Goal: Task Accomplishment & Management: Use online tool/utility

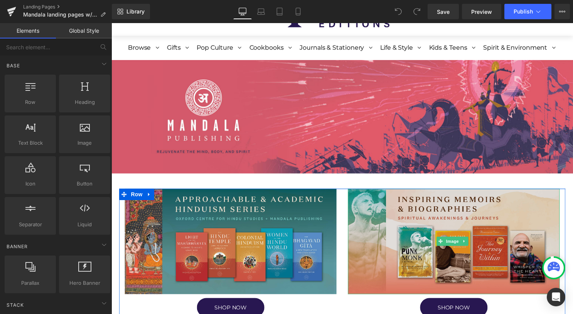
scroll to position [39, 0]
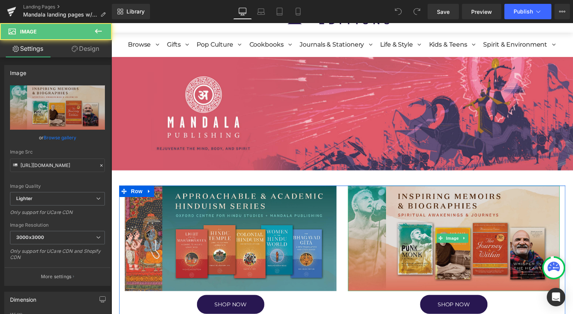
click at [375, 264] on img at bounding box center [457, 241] width 214 height 107
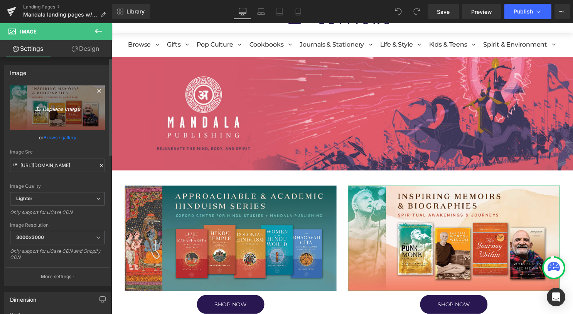
click at [70, 121] on link "Replace Image" at bounding box center [57, 108] width 95 height 44
type input "C:\fakepath\Mandala Graphics.jpg"
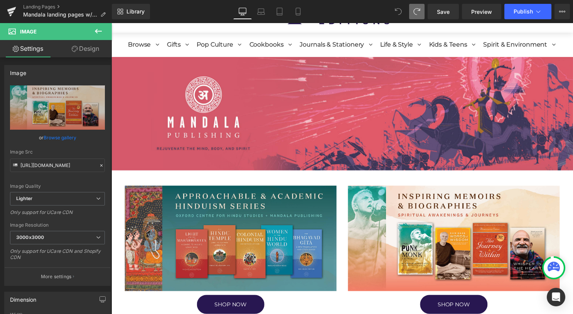
type input "https://ucarecdn.com/da35d07c-42aa-4515-abe8-f47031c092e2/-/format/auto/-/previ…"
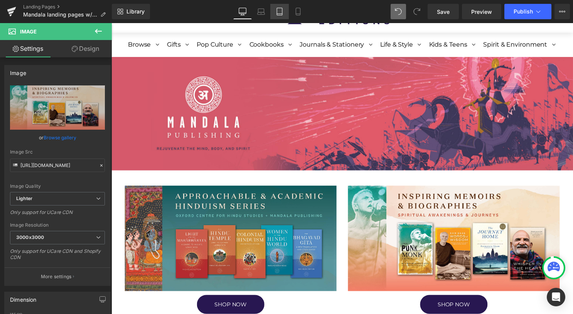
click at [280, 12] on icon at bounding box center [279, 12] width 8 height 8
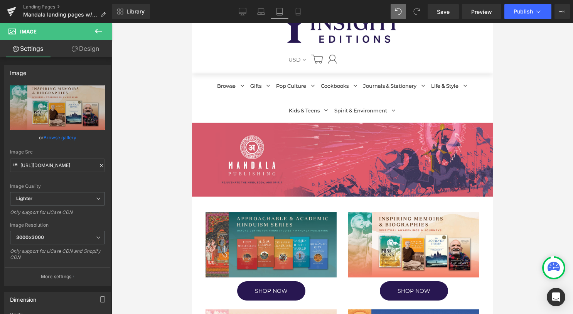
scroll to position [64, 0]
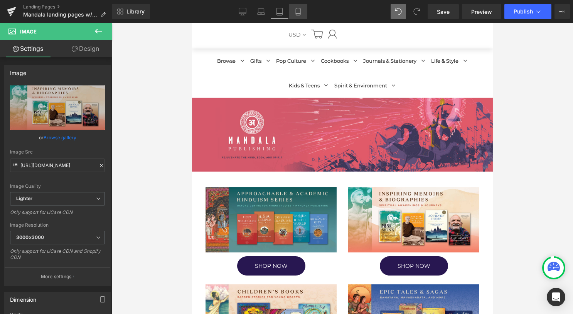
click at [299, 13] on icon at bounding box center [298, 12] width 8 height 8
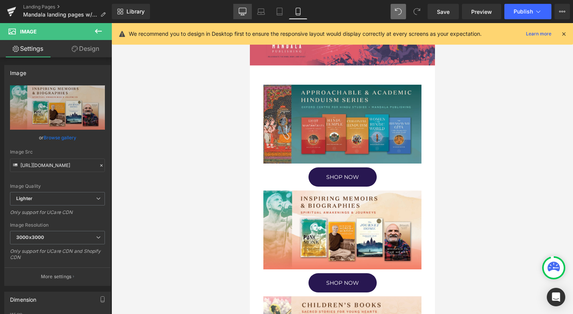
click at [247, 13] on link "Desktop" at bounding box center [242, 11] width 18 height 15
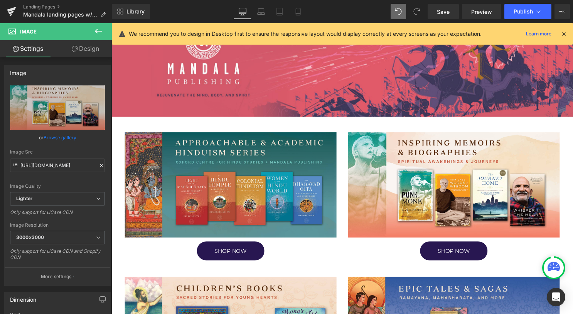
scroll to position [39, 0]
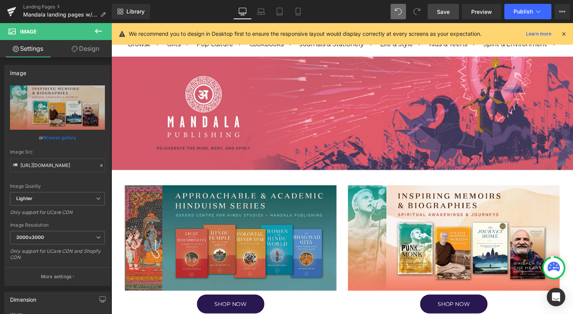
click at [441, 17] on link "Save" at bounding box center [442, 11] width 31 height 15
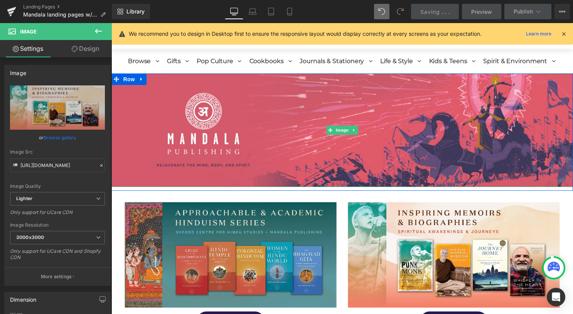
scroll to position [22, 0]
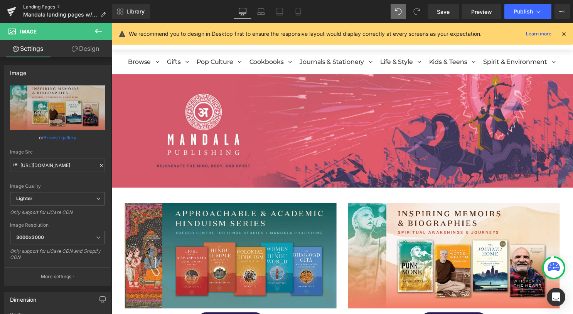
click at [51, 9] on link "Landing Pages" at bounding box center [67, 7] width 89 height 6
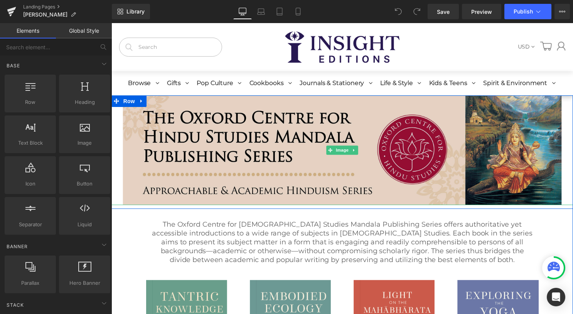
click at [203, 180] on img at bounding box center [344, 151] width 443 height 111
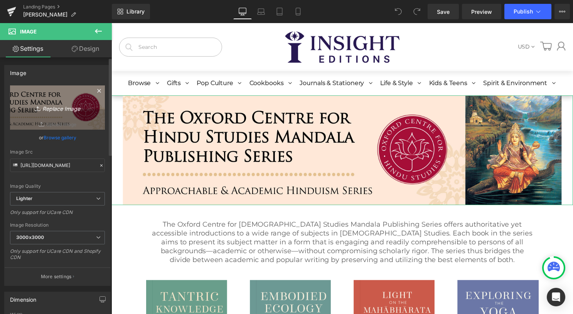
click at [48, 103] on icon "Replace Image" at bounding box center [58, 108] width 62 height 10
type input "C:\fakepath\Mandala OCHS Collection Banner (2).jpg"
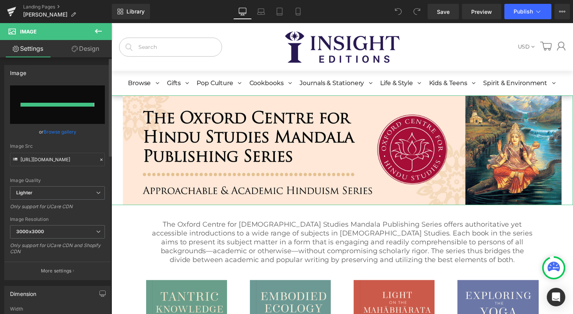
type input "https://ucarecdn.com/19b56584-de14-4b94-af9f-e2a79934a229/-/format/auto/-/previ…"
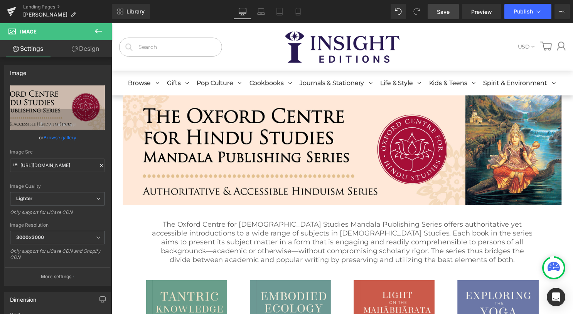
click at [435, 12] on link "Save" at bounding box center [442, 11] width 31 height 15
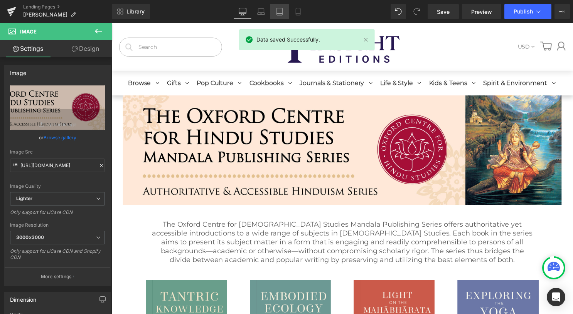
click at [283, 12] on icon at bounding box center [279, 12] width 8 height 8
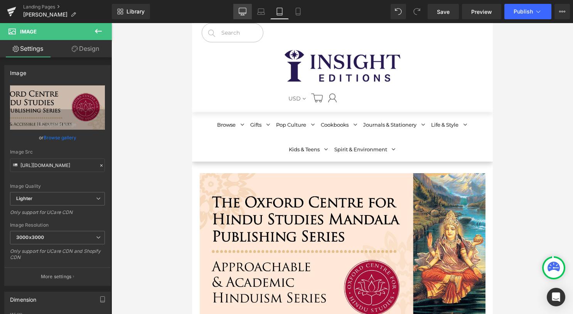
click at [247, 18] on link "Desktop" at bounding box center [242, 11] width 18 height 15
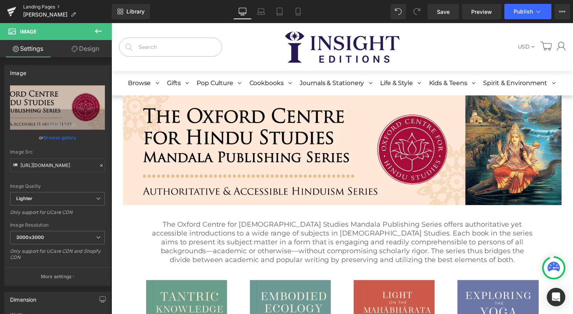
click at [55, 5] on link "Landing Pages" at bounding box center [67, 7] width 89 height 6
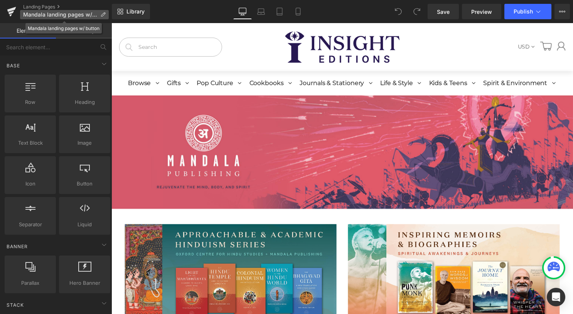
click at [103, 17] on icon at bounding box center [102, 14] width 5 height 5
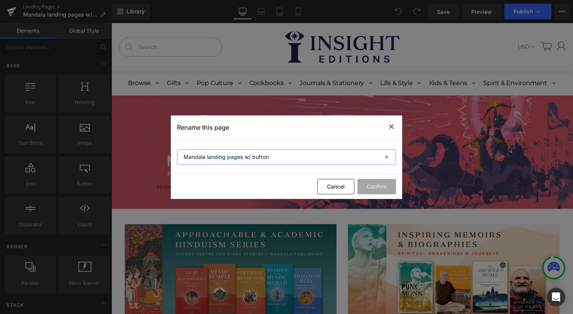
click at [256, 158] on input "Mandala landing pages w/ button" at bounding box center [286, 156] width 219 height 15
type input "Mandala landing pages w/ static banner"
click at [366, 185] on button "Confirm" at bounding box center [376, 186] width 39 height 15
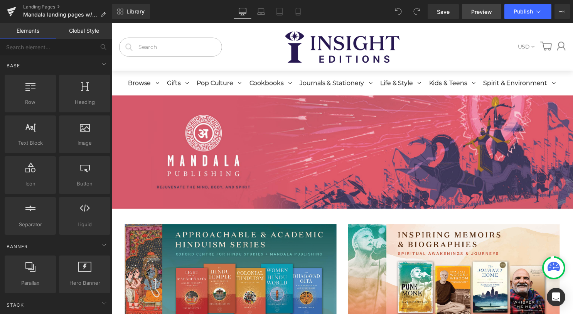
click at [479, 13] on span "Preview" at bounding box center [481, 12] width 21 height 8
click at [60, 6] on link "Landing Pages" at bounding box center [67, 7] width 89 height 6
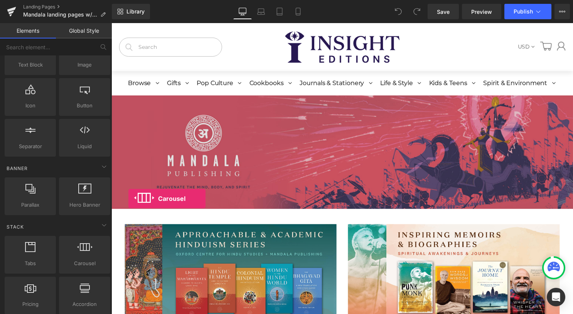
drag, startPoint x: 198, startPoint y: 276, endPoint x: 157, endPoint y: 165, distance: 118.5
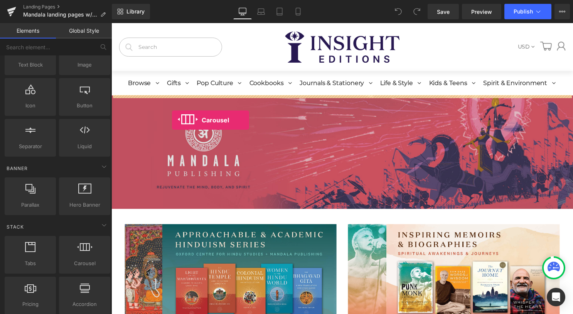
drag, startPoint x: 188, startPoint y: 286, endPoint x: 172, endPoint y: 120, distance: 167.2
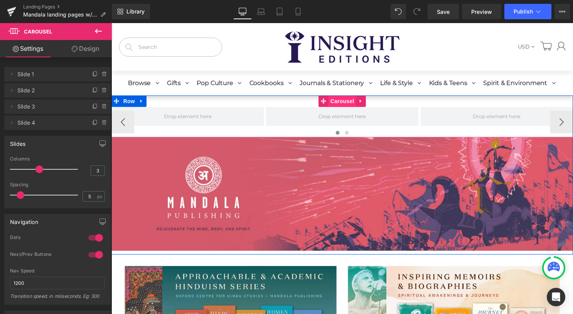
click at [331, 103] on span "Carousel" at bounding box center [345, 102] width 28 height 12
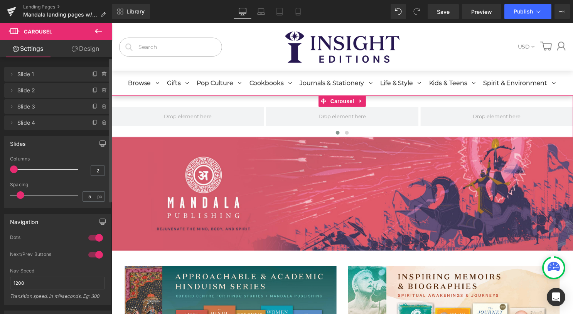
type input "1"
drag, startPoint x: 39, startPoint y: 170, endPoint x: 3, endPoint y: 166, distance: 36.1
click at [3, 166] on div "Slides 1 Columns 1 3 Columns 3 3 Columns 3 1 Columns 1 5px Spacing 5 px 5px Spa…" at bounding box center [57, 169] width 115 height 78
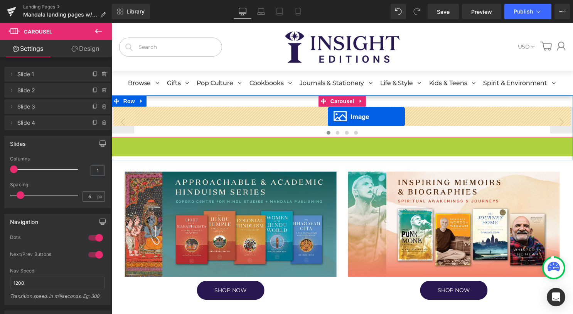
drag, startPoint x: 335, startPoint y: 193, endPoint x: 329, endPoint y: 120, distance: 73.8
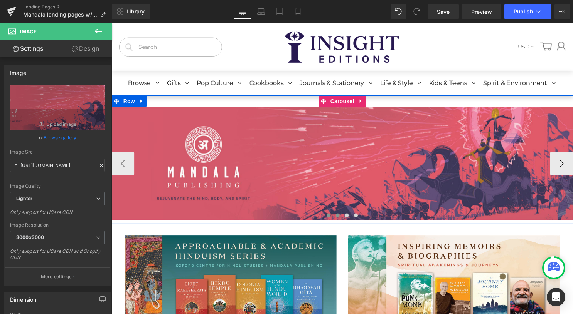
click at [339, 217] on button at bounding box center [339, 218] width 9 height 8
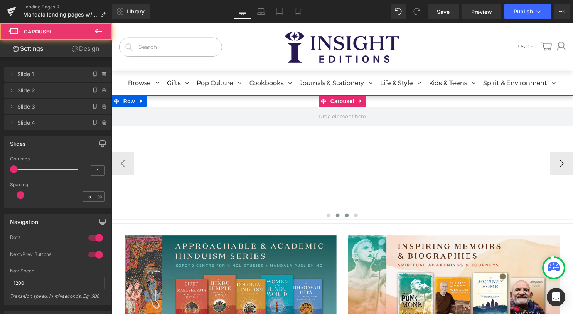
click at [347, 217] on span at bounding box center [349, 218] width 4 height 4
click at [356, 217] on span at bounding box center [358, 218] width 4 height 4
click at [329, 219] on span at bounding box center [331, 218] width 4 height 4
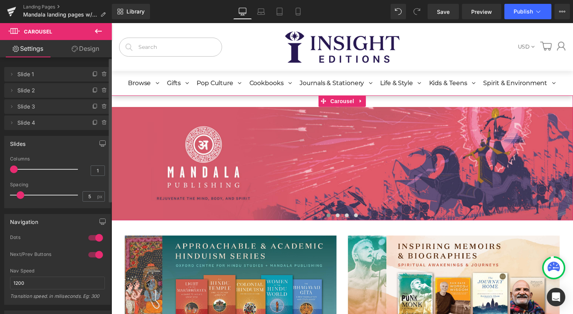
scroll to position [2, 0]
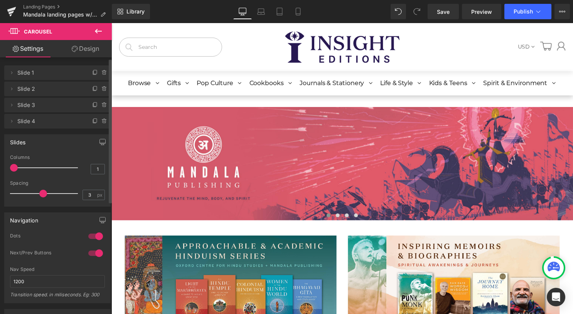
type input "0"
drag, startPoint x: 20, startPoint y: 192, endPoint x: 0, endPoint y: 195, distance: 20.2
click at [0, 195] on html "Image You are previewing how the will restyle your page. You can not edit Eleme…" at bounding box center [286, 157] width 573 height 314
click at [99, 233] on div at bounding box center [95, 236] width 18 height 12
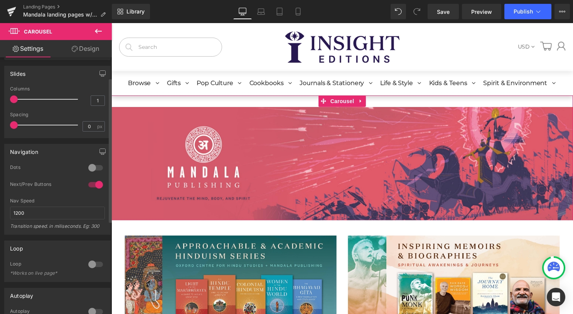
scroll to position [0, 0]
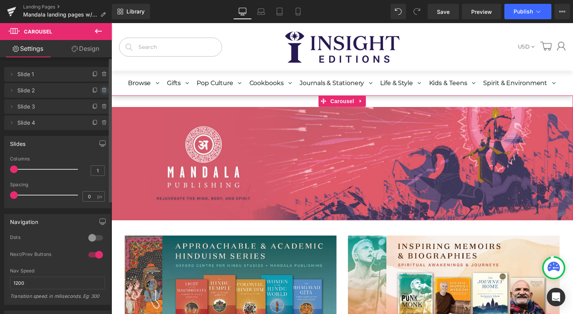
click at [102, 94] on span at bounding box center [104, 90] width 9 height 9
click at [102, 93] on button "Delete" at bounding box center [96, 91] width 24 height 10
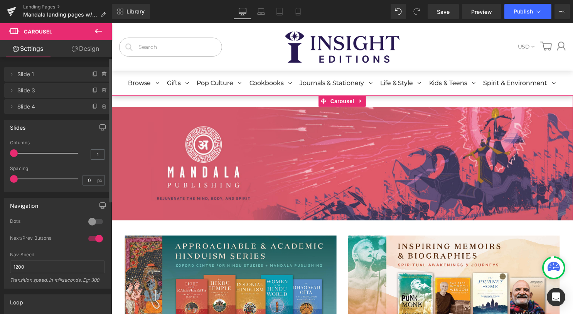
click at [102, 93] on icon at bounding box center [104, 90] width 6 height 6
click at [102, 93] on button "Delete" at bounding box center [96, 91] width 24 height 10
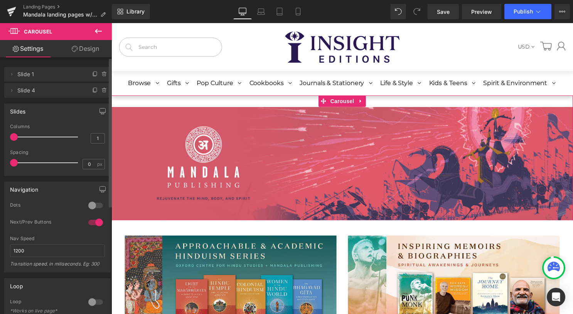
click at [102, 93] on icon at bounding box center [104, 90] width 6 height 6
click at [102, 93] on button "Delete" at bounding box center [96, 91] width 24 height 10
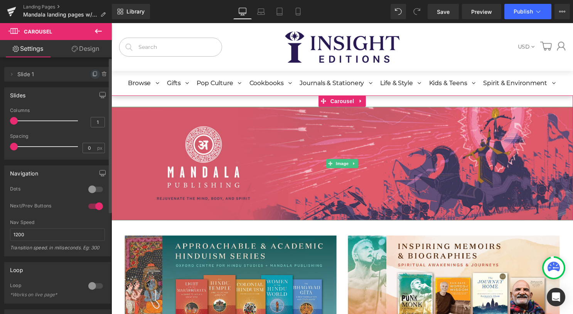
click at [93, 77] on icon at bounding box center [95, 74] width 6 height 6
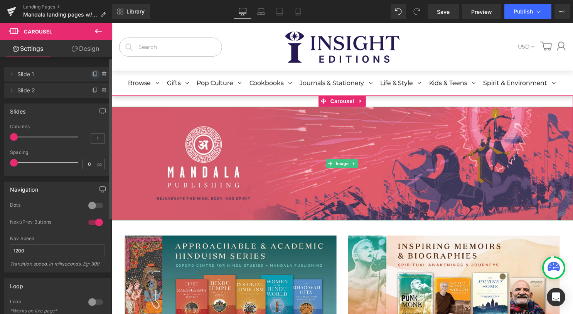
click at [92, 77] on icon at bounding box center [95, 74] width 6 height 6
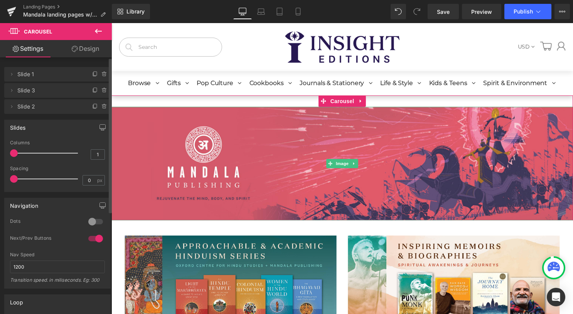
click at [92, 77] on icon at bounding box center [95, 74] width 6 height 6
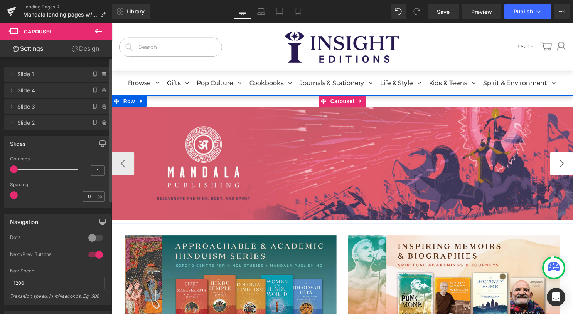
click at [562, 166] on button "›" at bounding box center [565, 165] width 23 height 23
click at [562, 167] on button "›" at bounding box center [565, 165] width 23 height 23
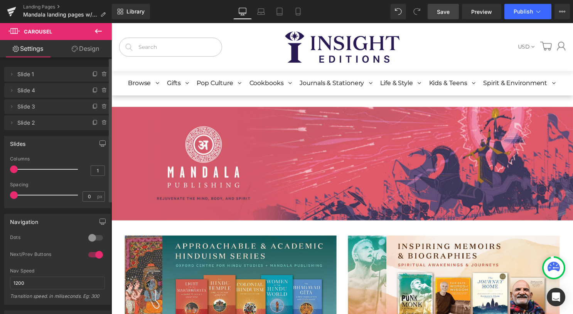
click at [449, 12] on span "Save" at bounding box center [443, 12] width 13 height 8
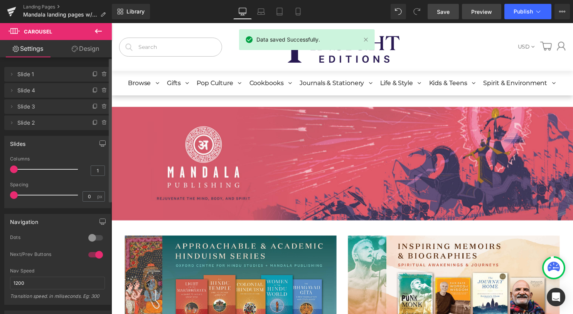
click at [480, 15] on link "Preview" at bounding box center [481, 11] width 39 height 15
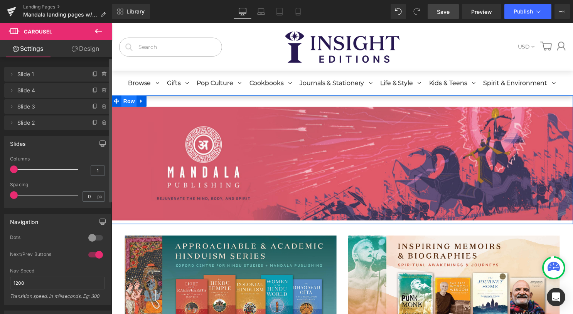
click at [126, 102] on span "Row" at bounding box center [128, 102] width 15 height 12
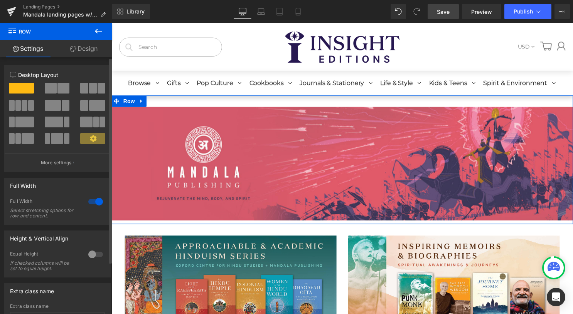
click at [97, 204] on div at bounding box center [95, 202] width 18 height 12
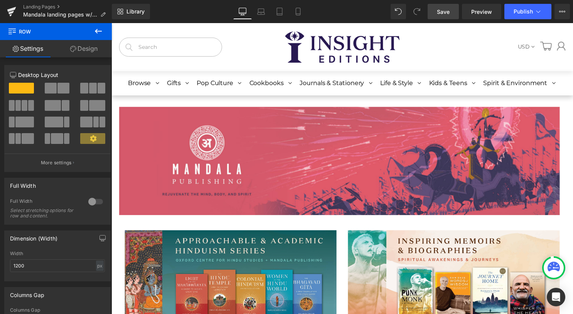
click at [442, 12] on span "Save" at bounding box center [443, 12] width 13 height 8
click at [397, 3] on div "Library Desktop Desktop Laptop Tablet Mobile Save Preview Publish Scheduled Vie…" at bounding box center [342, 11] width 461 height 23
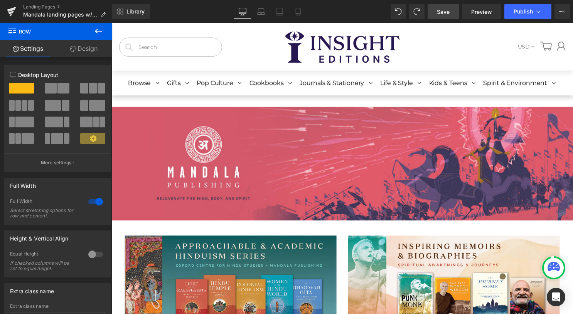
click at [441, 16] on link "Save" at bounding box center [442, 11] width 31 height 15
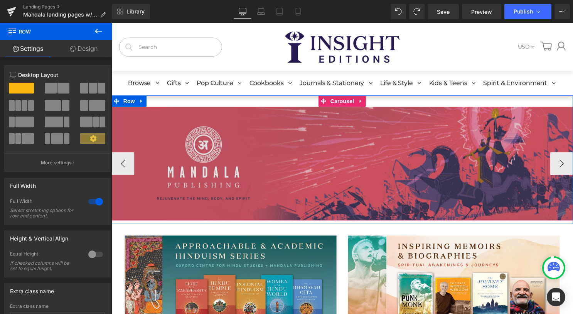
click at [327, 108] on div "Image" at bounding box center [344, 165] width 466 height 115
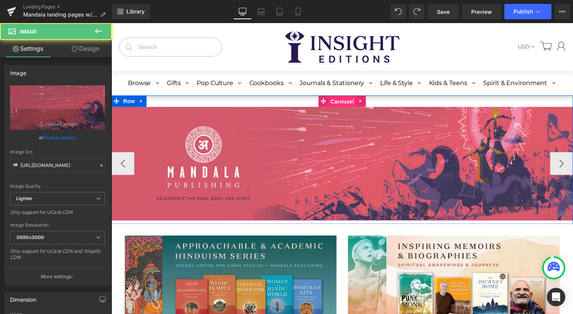
click at [331, 104] on span "Carousel" at bounding box center [345, 103] width 28 height 12
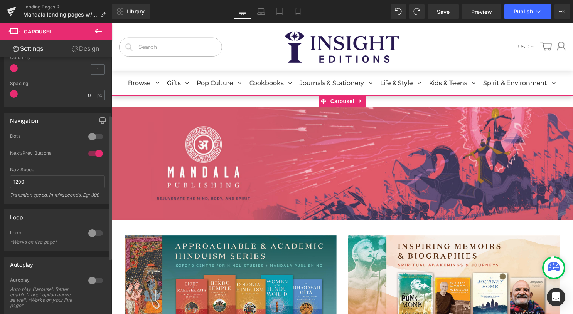
scroll to position [102, 0]
click at [91, 232] on div at bounding box center [95, 233] width 18 height 12
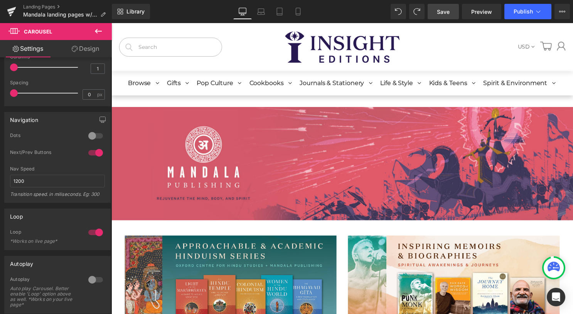
click at [441, 10] on span "Save" at bounding box center [443, 12] width 13 height 8
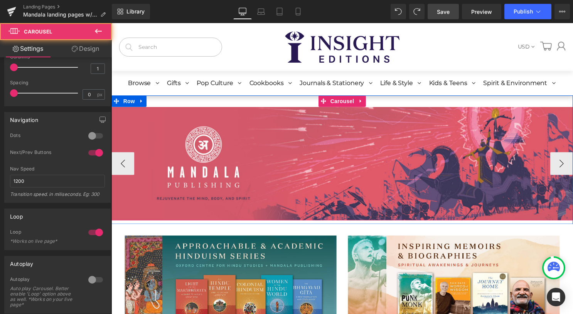
click at [206, 103] on div "Image Image Image Image ‹ › [GEOGRAPHIC_DATA]" at bounding box center [344, 159] width 466 height 126
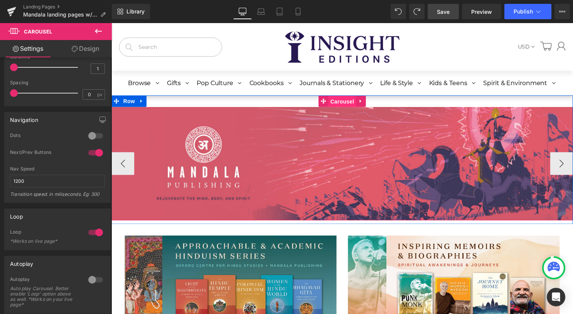
click at [337, 104] on span "Carousel" at bounding box center [345, 103] width 28 height 12
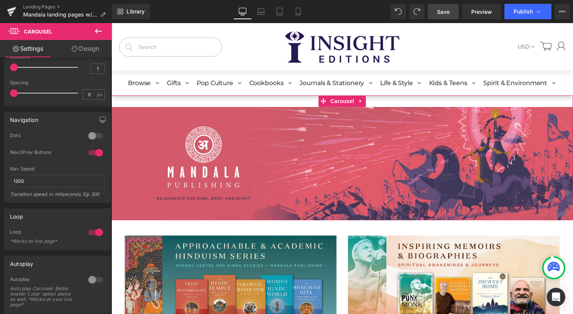
click at [86, 50] on link "Design" at bounding box center [85, 48] width 56 height 17
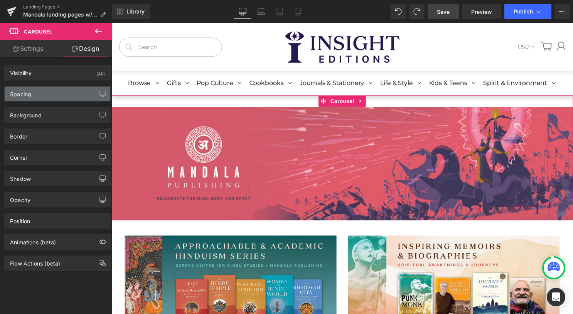
type input "0"
type input "30"
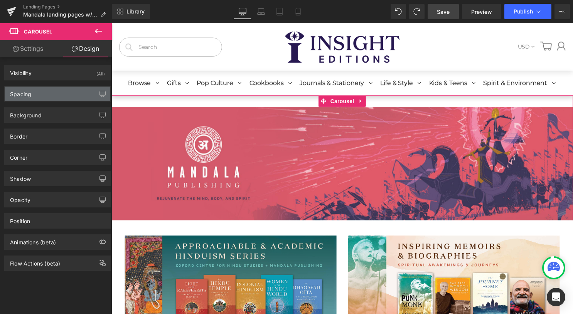
type input "0"
click at [63, 94] on div "Spacing" at bounding box center [58, 94] width 106 height 15
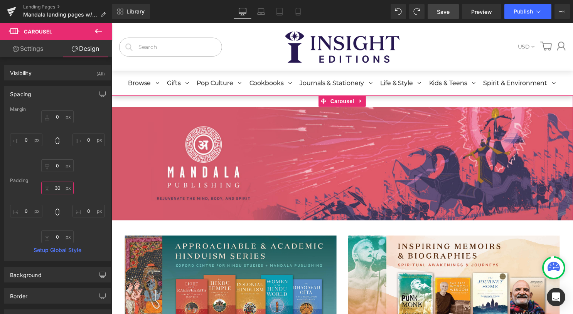
click at [57, 186] on input "30" at bounding box center [57, 188] width 32 height 13
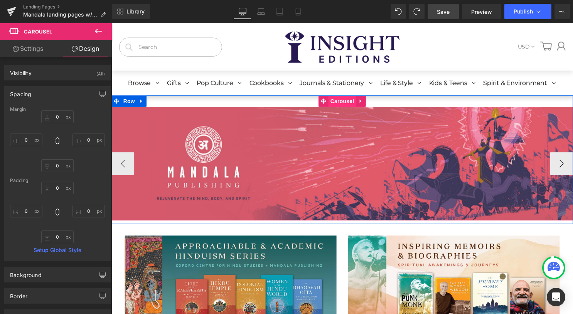
click at [343, 101] on span "Carousel" at bounding box center [345, 102] width 28 height 12
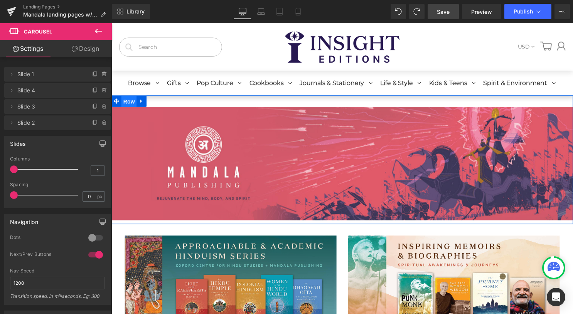
click at [122, 106] on span "Row" at bounding box center [128, 103] width 15 height 12
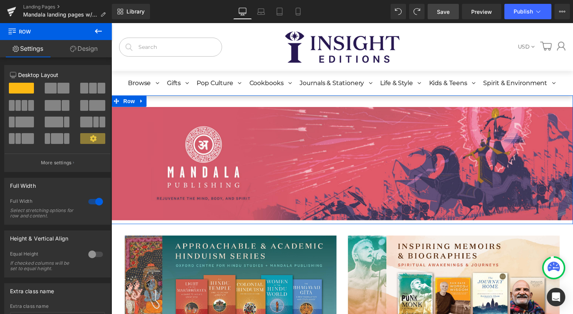
click at [86, 49] on link "Design" at bounding box center [84, 48] width 56 height 17
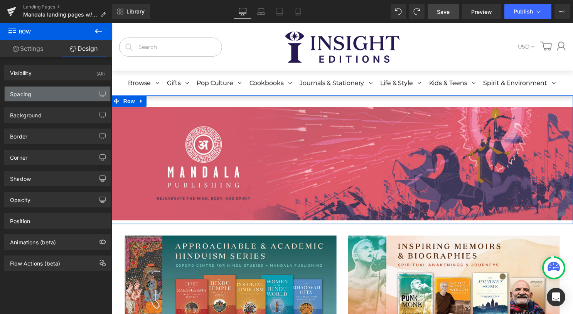
click at [65, 94] on div "Spacing" at bounding box center [58, 94] width 106 height 15
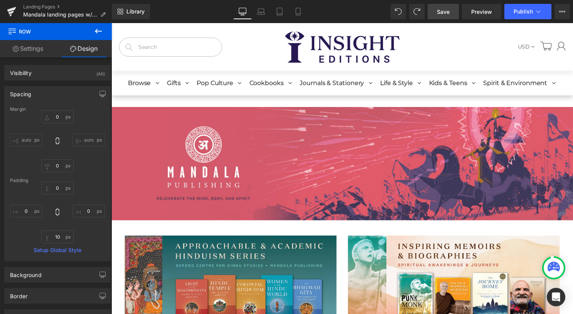
click at [450, 14] on link "Save" at bounding box center [442, 11] width 31 height 15
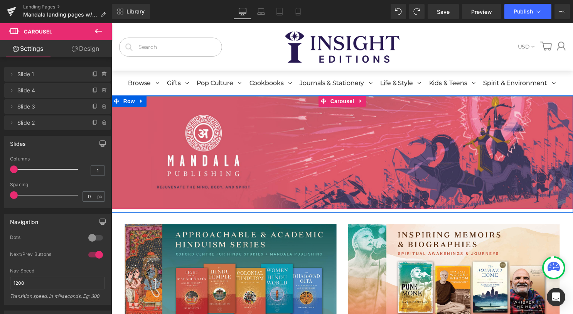
drag, startPoint x: 199, startPoint y: 106, endPoint x: 368, endPoint y: 43, distance: 179.7
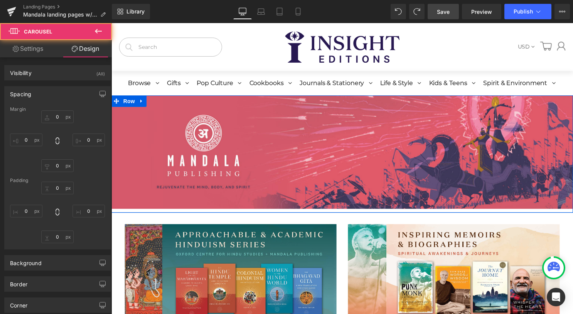
type input "0"
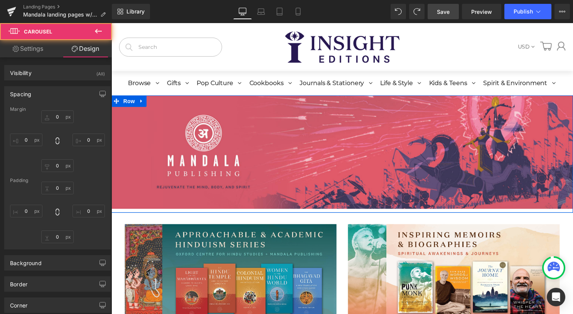
type input "0"
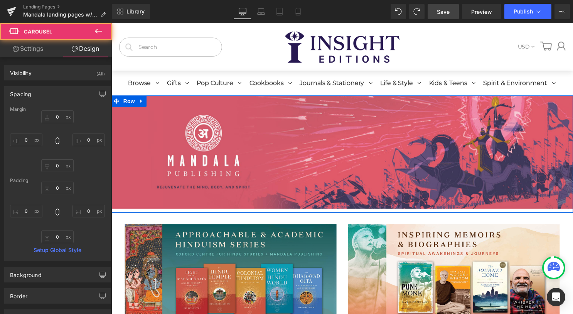
click at [449, 9] on span "Save" at bounding box center [443, 12] width 13 height 8
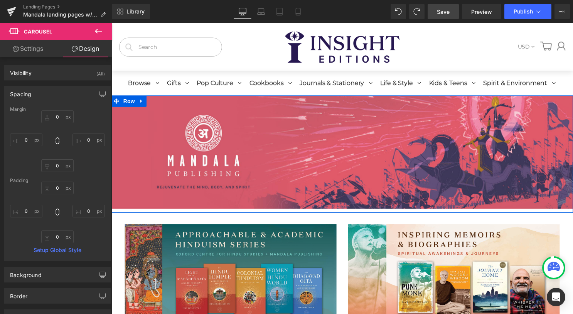
click at [435, 15] on link "Save" at bounding box center [442, 11] width 31 height 15
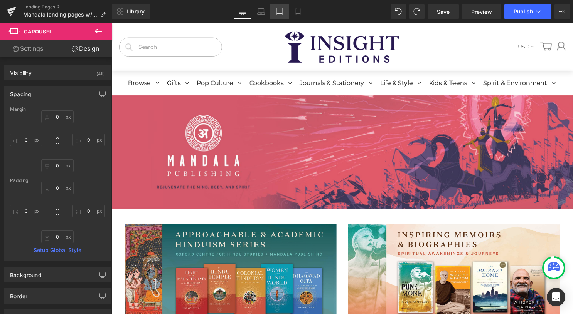
click at [284, 13] on link "Tablet" at bounding box center [279, 11] width 18 height 15
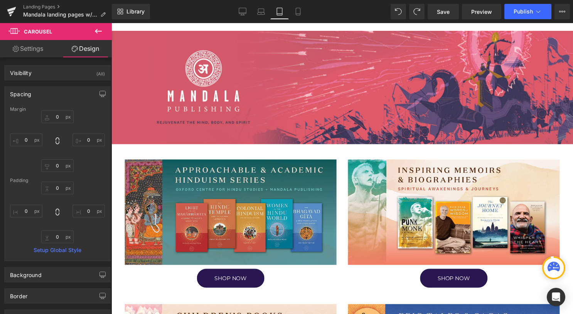
type input "0"
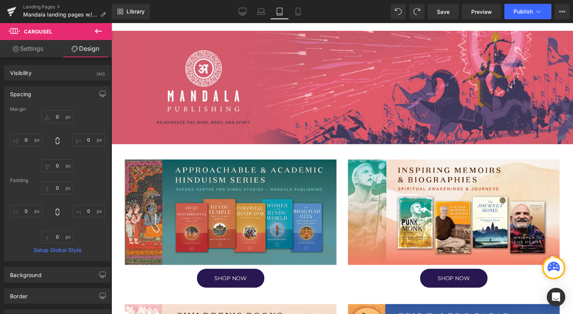
type input "0"
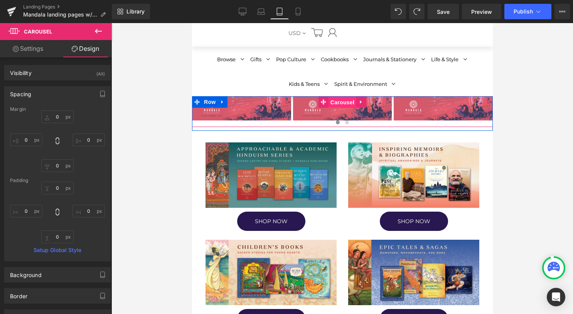
click at [341, 102] on span "Carousel" at bounding box center [342, 103] width 28 height 12
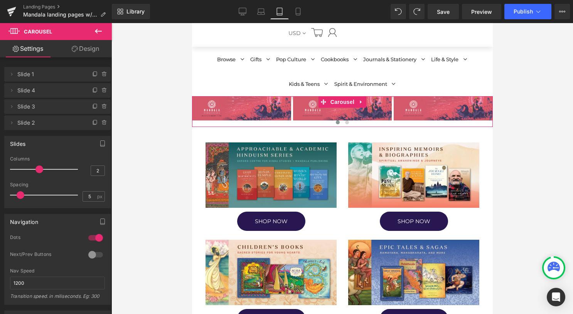
type input "1"
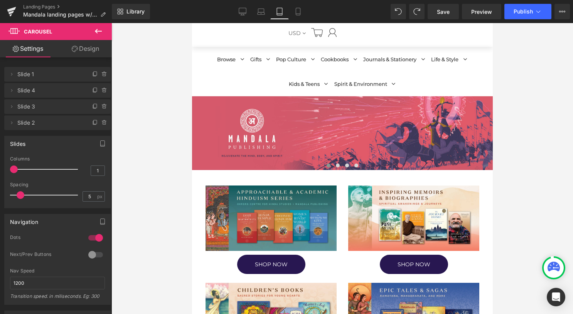
drag, startPoint x: 36, startPoint y: 169, endPoint x: 0, endPoint y: 164, distance: 36.2
click at [0, 164] on html "Carousel You are previewing how the will restyle your page. You can not edit El…" at bounding box center [286, 157] width 573 height 314
click at [300, 12] on icon at bounding box center [297, 11] width 4 height 7
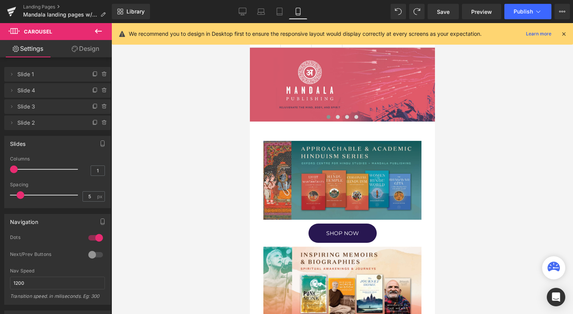
scroll to position [17, 0]
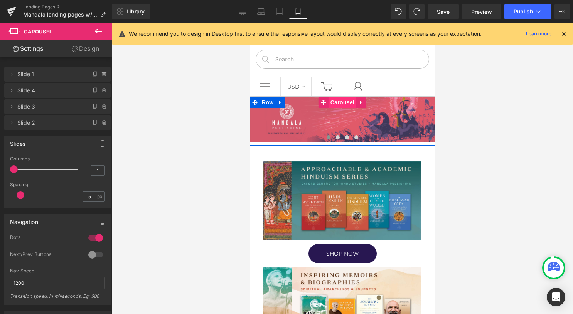
click at [336, 103] on span "Carousel" at bounding box center [342, 103] width 28 height 12
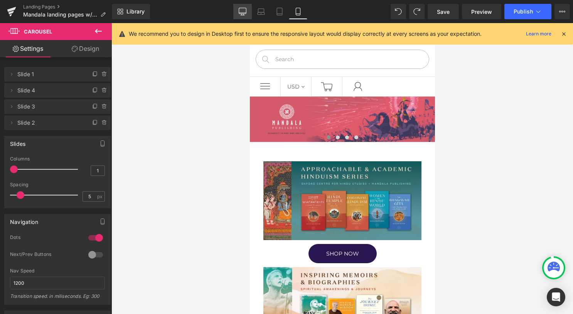
click at [240, 15] on icon at bounding box center [242, 12] width 8 height 8
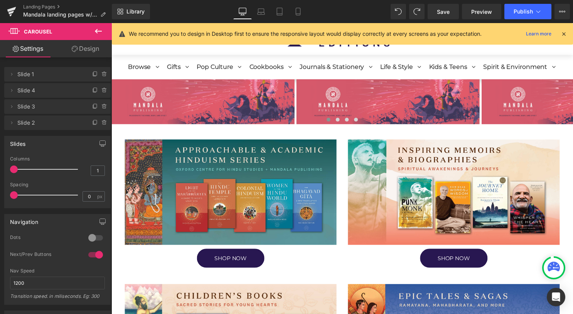
scroll to position [0, 0]
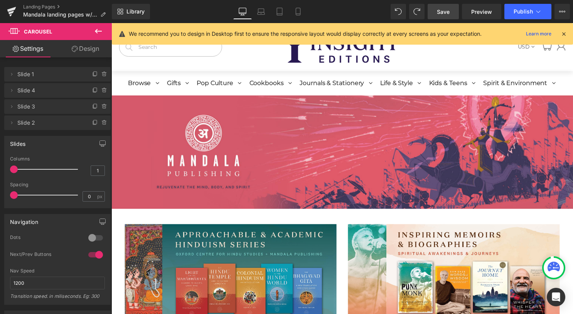
click at [445, 9] on span "Save" at bounding box center [443, 12] width 13 height 8
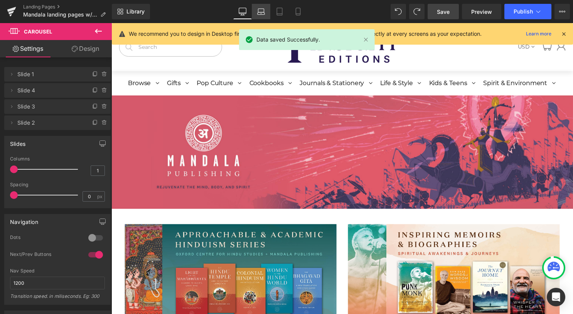
click at [258, 10] on icon at bounding box center [261, 10] width 6 height 3
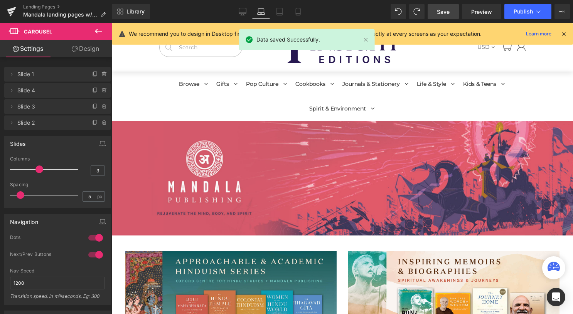
scroll to position [25, 0]
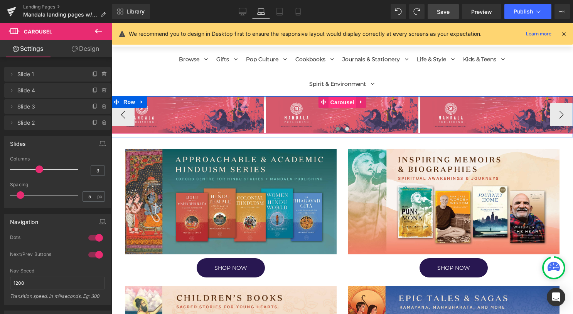
click at [336, 103] on span "Carousel" at bounding box center [342, 103] width 28 height 12
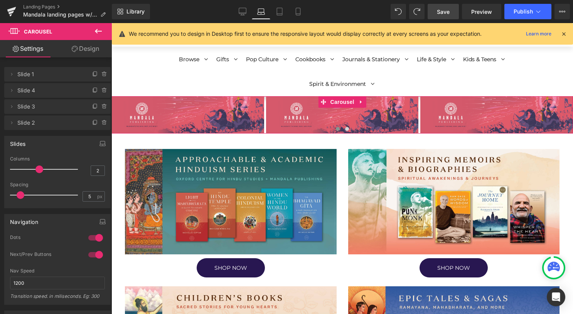
type input "1"
drag, startPoint x: 35, startPoint y: 171, endPoint x: 2, endPoint y: 169, distance: 34.0
click at [2, 169] on div "Slides 1 Columns 1 1 Columns 1 1 Columns 1 1 Columns 1 0px Spacing 0 px 5px Spa…" at bounding box center [57, 169] width 115 height 78
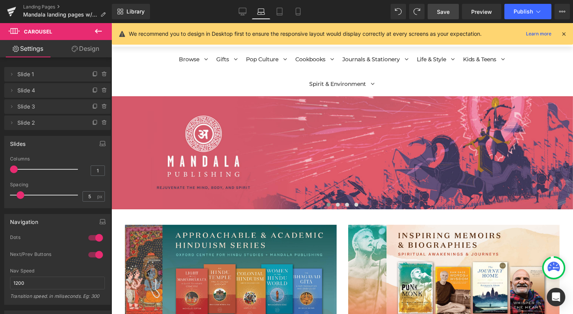
click at [449, 17] on link "Save" at bounding box center [442, 11] width 31 height 15
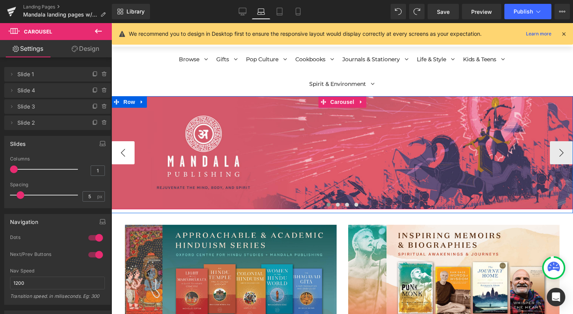
click at [124, 148] on button "‹" at bounding box center [122, 152] width 23 height 23
click at [559, 155] on button "›" at bounding box center [560, 152] width 23 height 23
